Goal: Transaction & Acquisition: Register for event/course

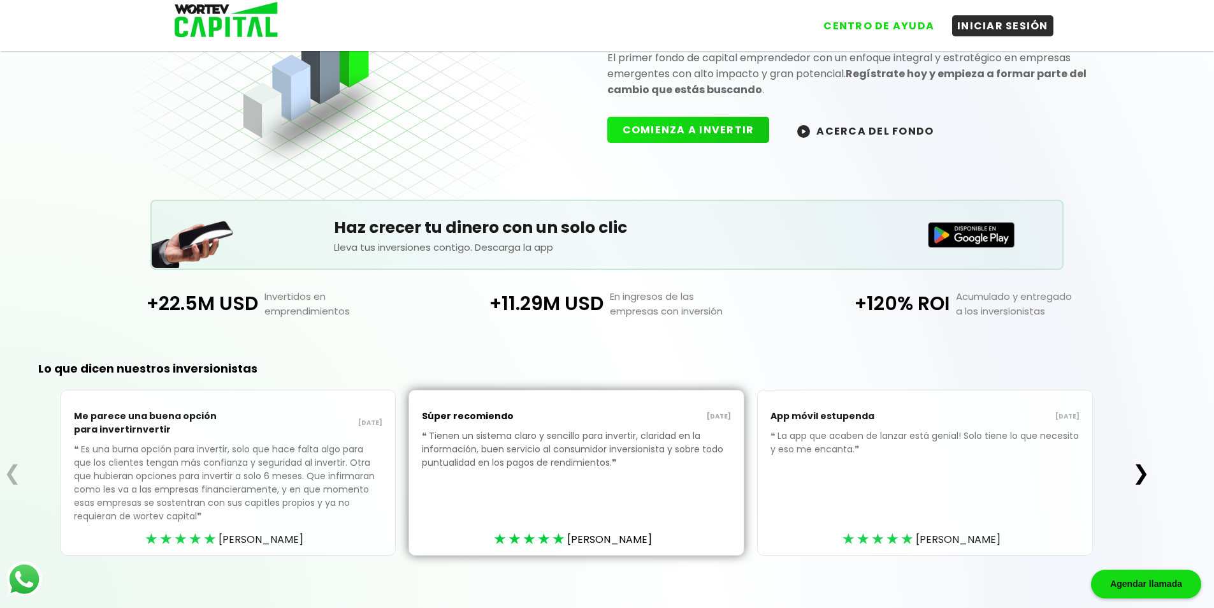
scroll to position [131, 0]
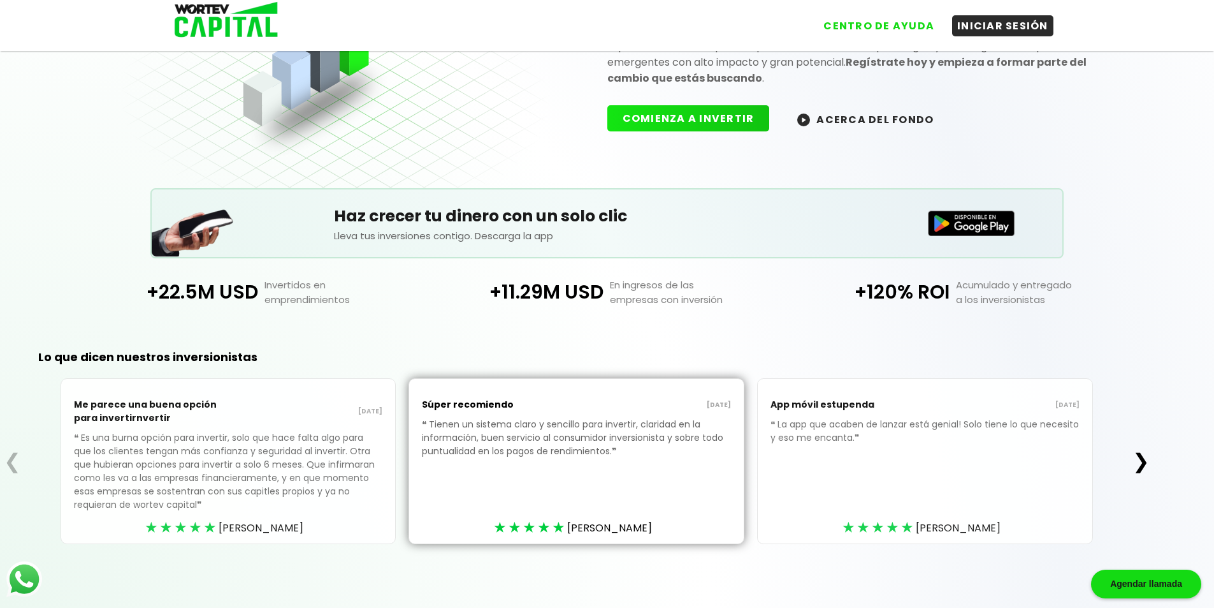
click at [1146, 463] on button "❯" at bounding box center [1141, 460] width 25 height 25
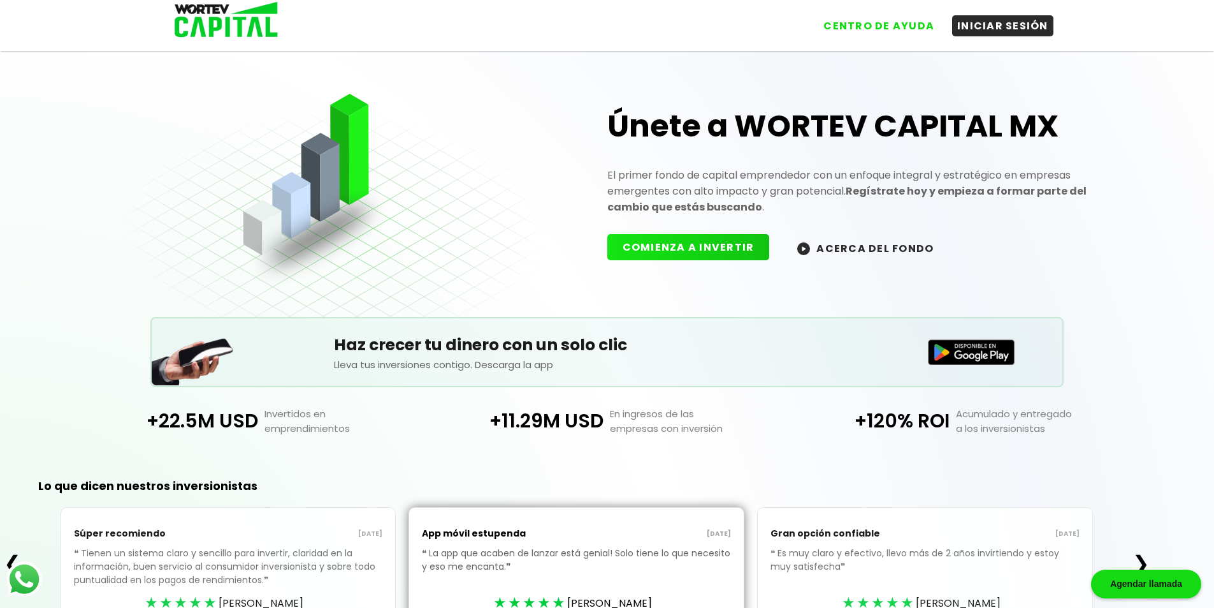
scroll to position [0, 0]
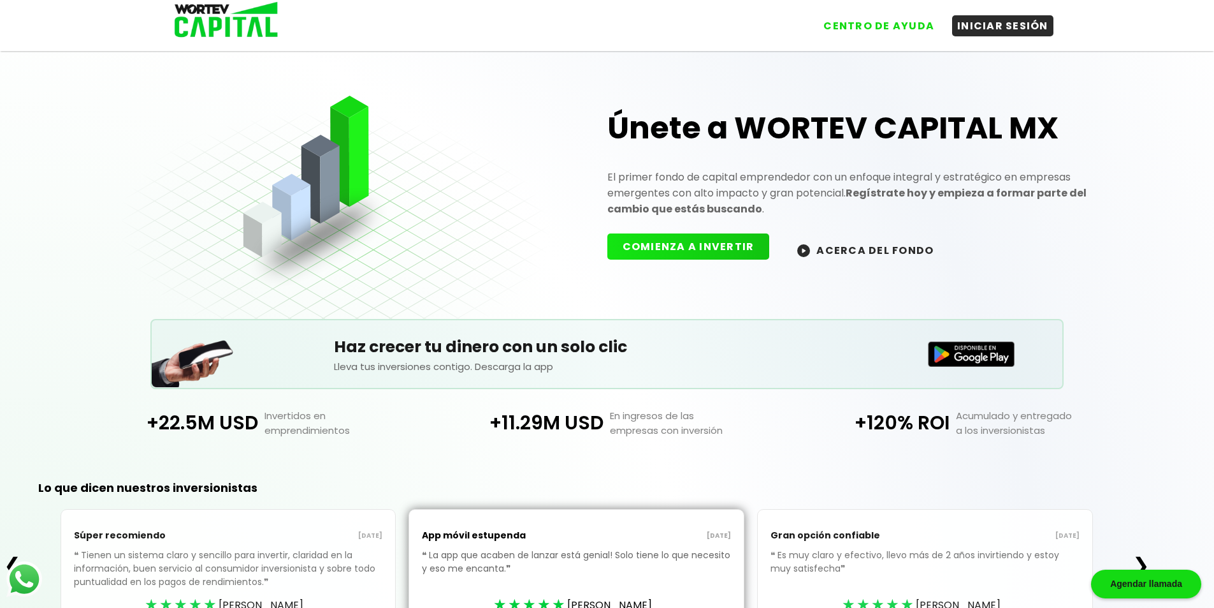
click at [694, 246] on button "COMIENZA A INVERTIR" at bounding box center [689, 246] width 163 height 26
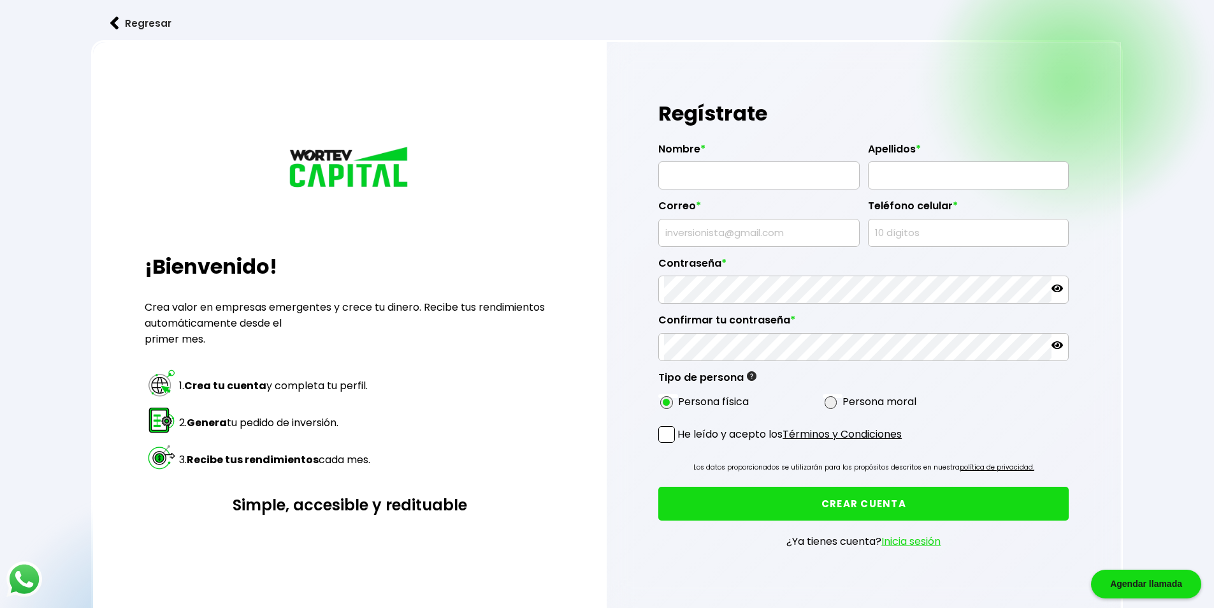
click at [113, 20] on img at bounding box center [114, 23] width 9 height 13
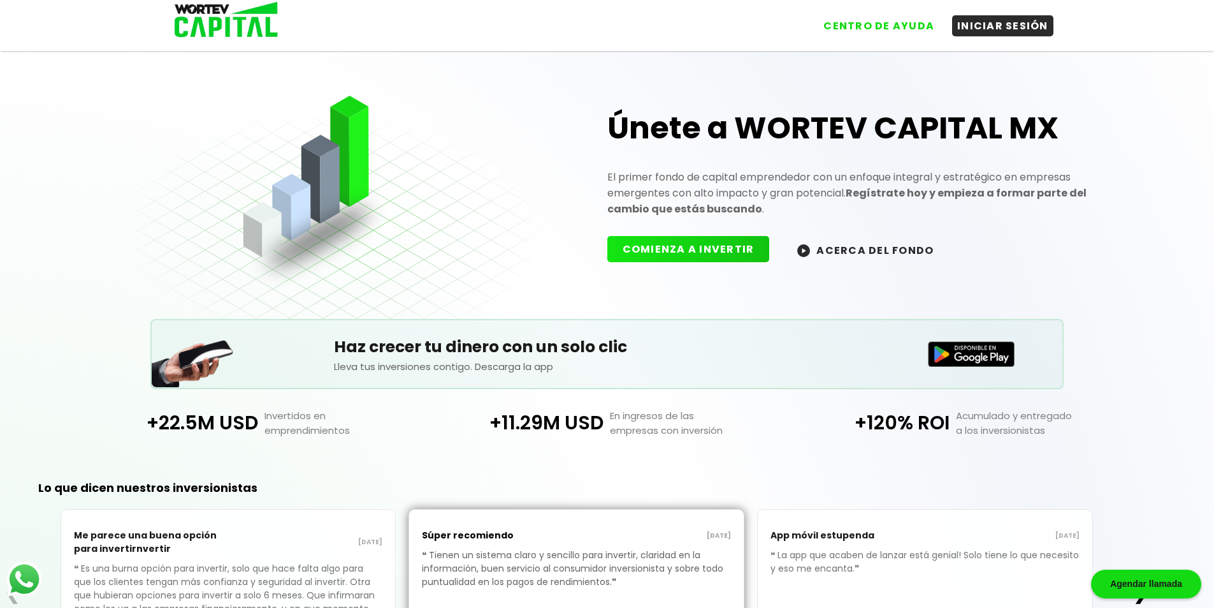
click at [838, 249] on button "ACERCA DEL FONDO" at bounding box center [865, 249] width 167 height 27
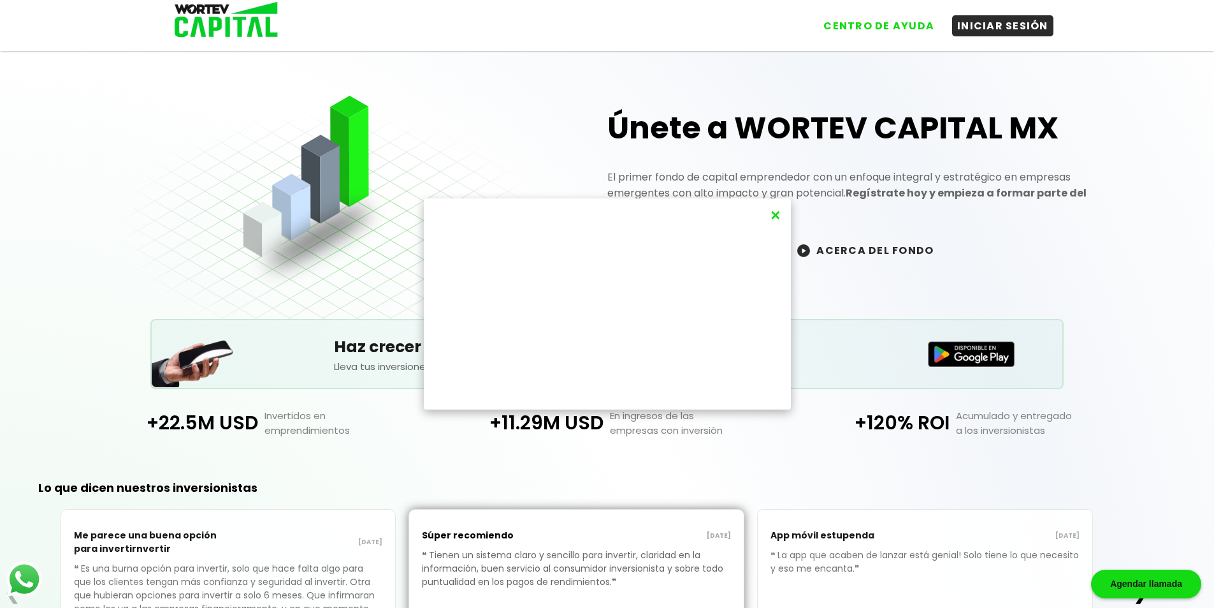
click at [796, 252] on div "×" at bounding box center [607, 304] width 1214 height 608
